Goal: Information Seeking & Learning: Learn about a topic

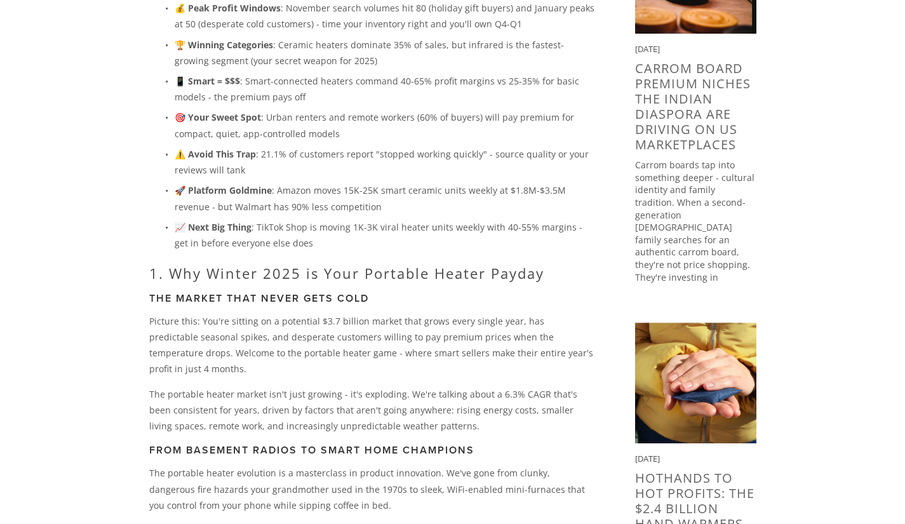
scroll to position [318, 0]
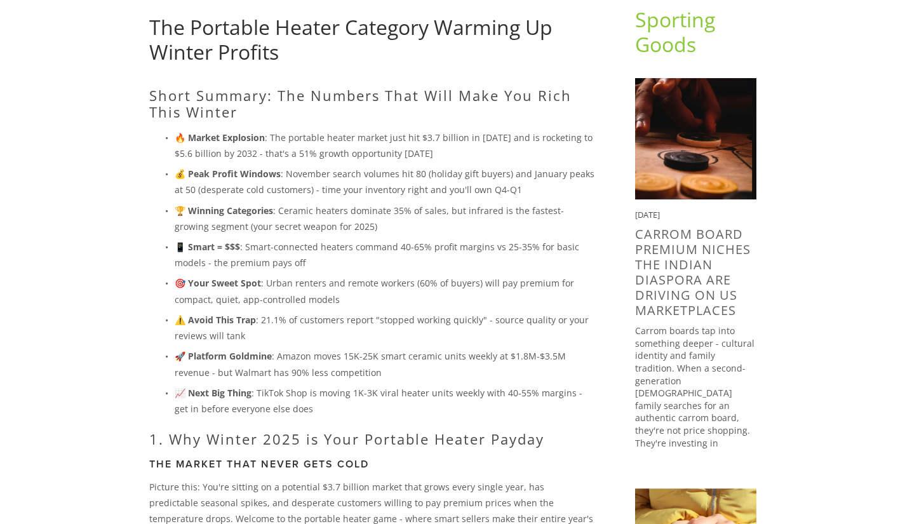
scroll to position [139, 0]
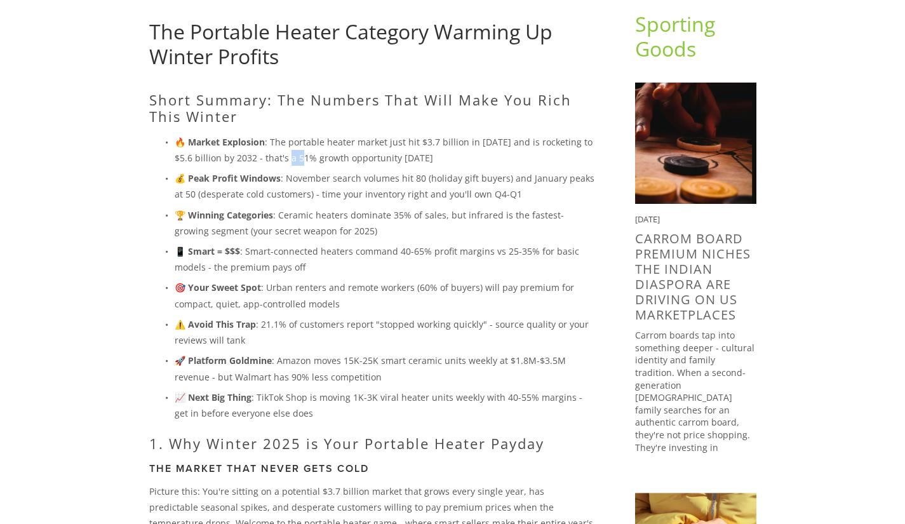
drag, startPoint x: 297, startPoint y: 160, endPoint x: 309, endPoint y: 156, distance: 13.3
click at [309, 156] on p "🔥 Market Explosion : The portable heater market just hit $3.7 billion in 2024 a…" at bounding box center [385, 150] width 420 height 32
click at [274, 139] on p "🔥 Market Explosion : The portable heater market just hit $3.7 billion in 2024 a…" at bounding box center [385, 150] width 420 height 32
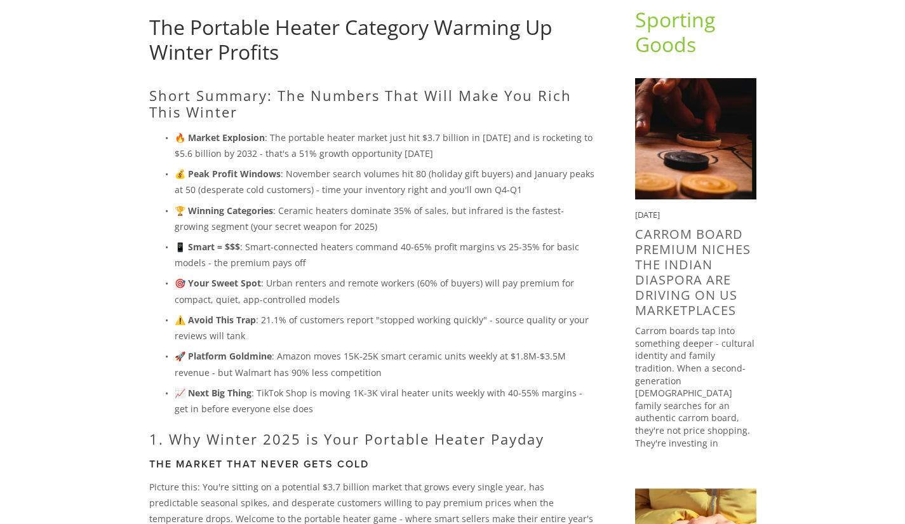
scroll to position [0, 0]
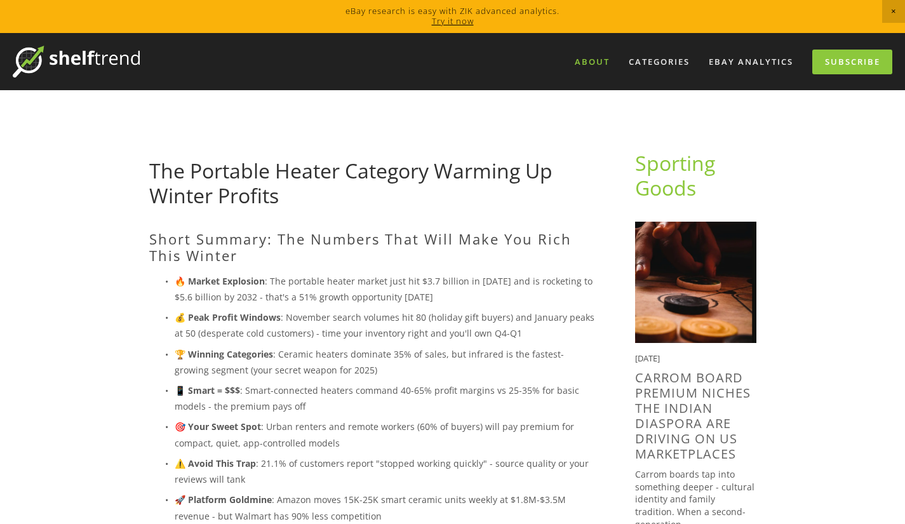
click at [584, 58] on link "About" at bounding box center [591, 61] width 51 height 21
click at [199, 193] on link "The Portable Heater Category Warming Up Winter Profits" at bounding box center [350, 182] width 403 height 51
click at [651, 357] on time "[DATE]" at bounding box center [647, 357] width 25 height 11
click at [236, 185] on link "The Portable Heater Category Warming Up Winter Profits" at bounding box center [350, 182] width 403 height 51
